Goal: Information Seeking & Learning: Learn about a topic

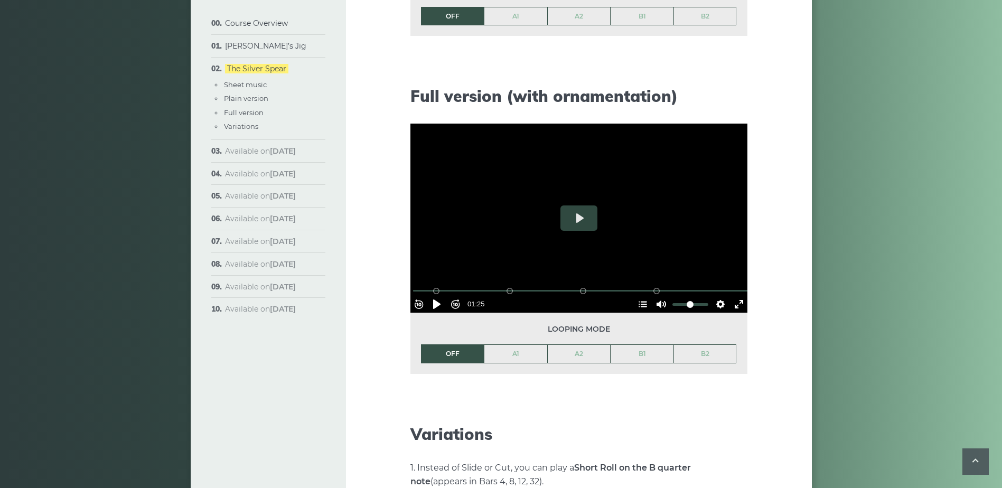
scroll to position [1320, 0]
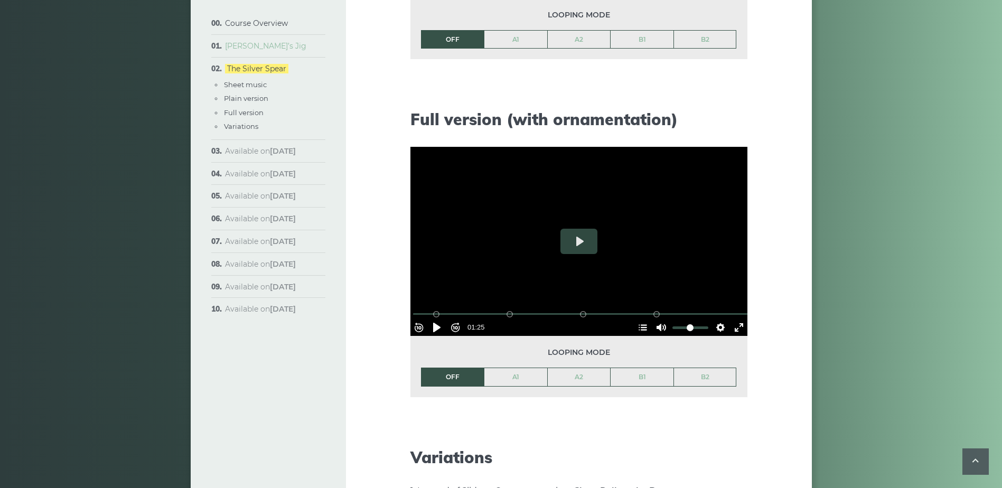
click at [251, 47] on link "[PERSON_NAME]’s Jig" at bounding box center [265, 46] width 81 height 10
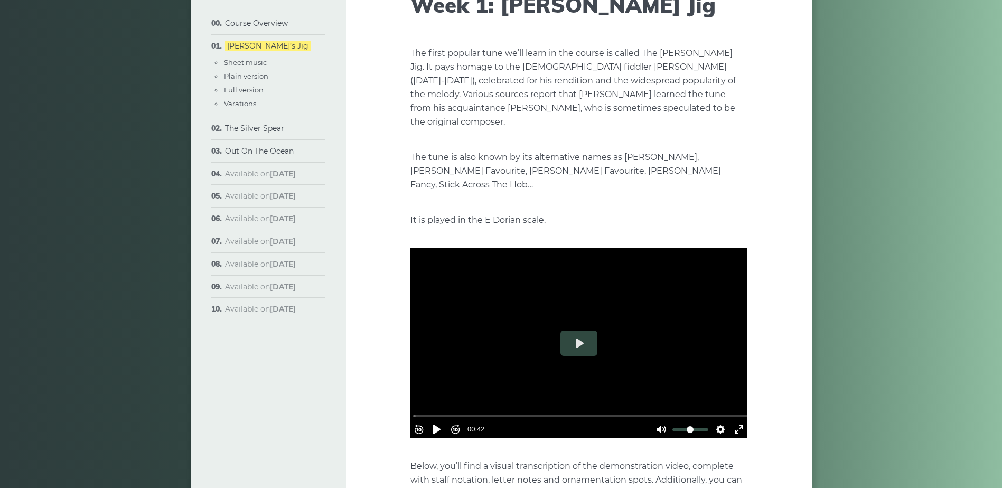
scroll to position [317, 0]
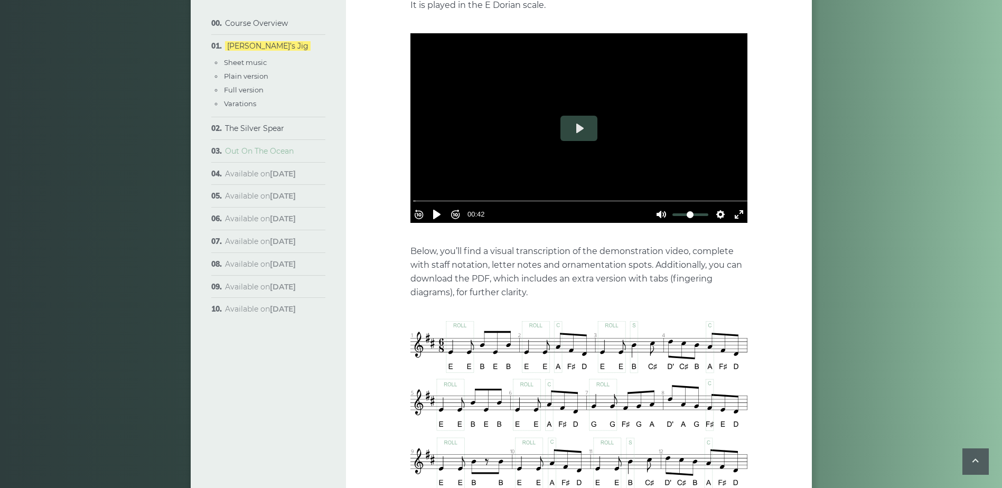
click at [256, 147] on link "Out On The Ocean" at bounding box center [259, 151] width 69 height 10
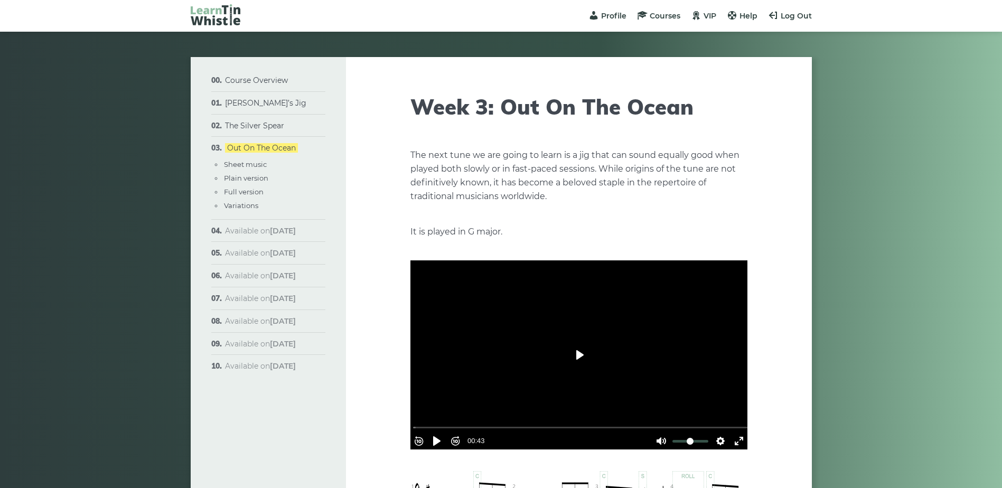
click at [578, 353] on button "Play" at bounding box center [578, 354] width 37 height 25
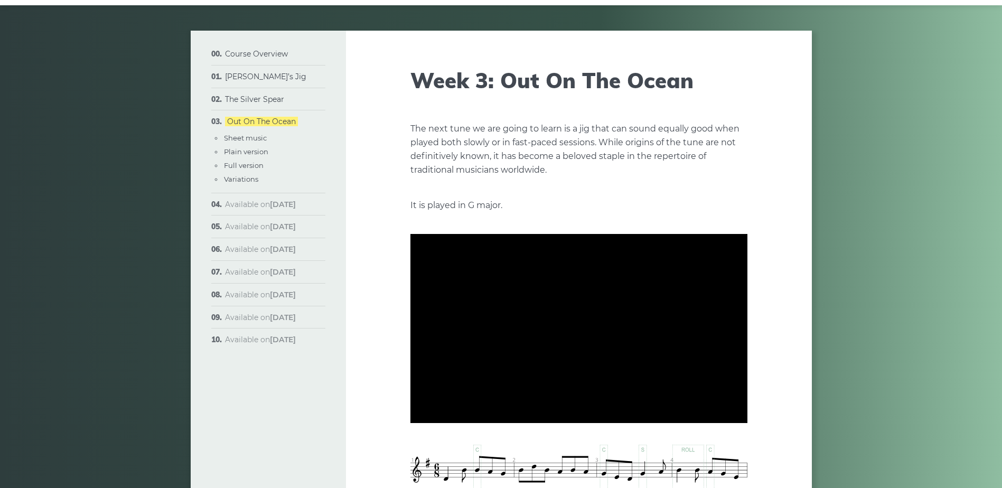
scroll to position [53, 0]
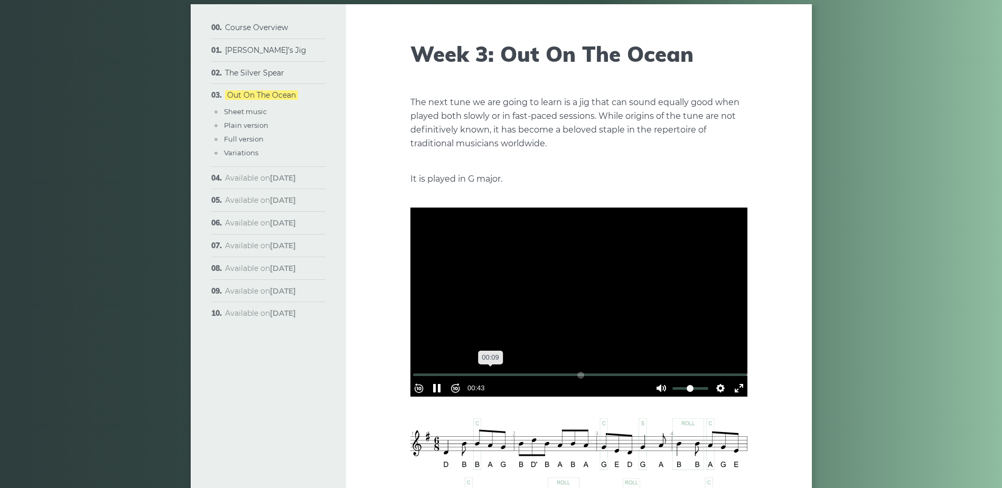
type input "***"
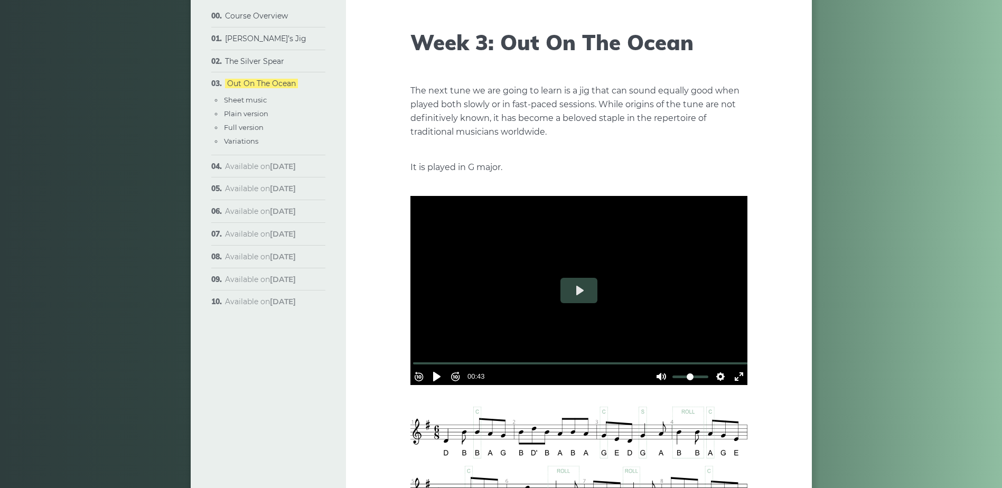
scroll to position [0, 0]
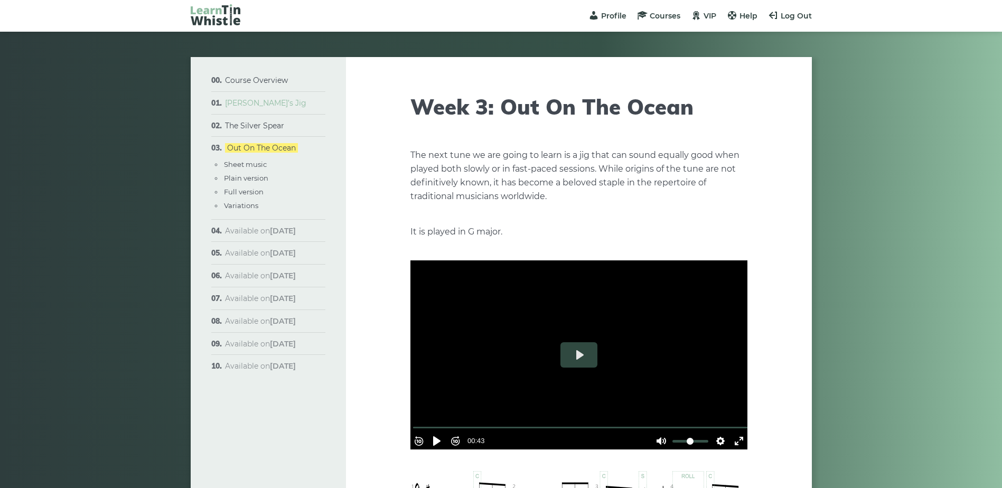
click at [256, 102] on link "[PERSON_NAME]’s Jig" at bounding box center [265, 103] width 81 height 10
